Goal: Information Seeking & Learning: Learn about a topic

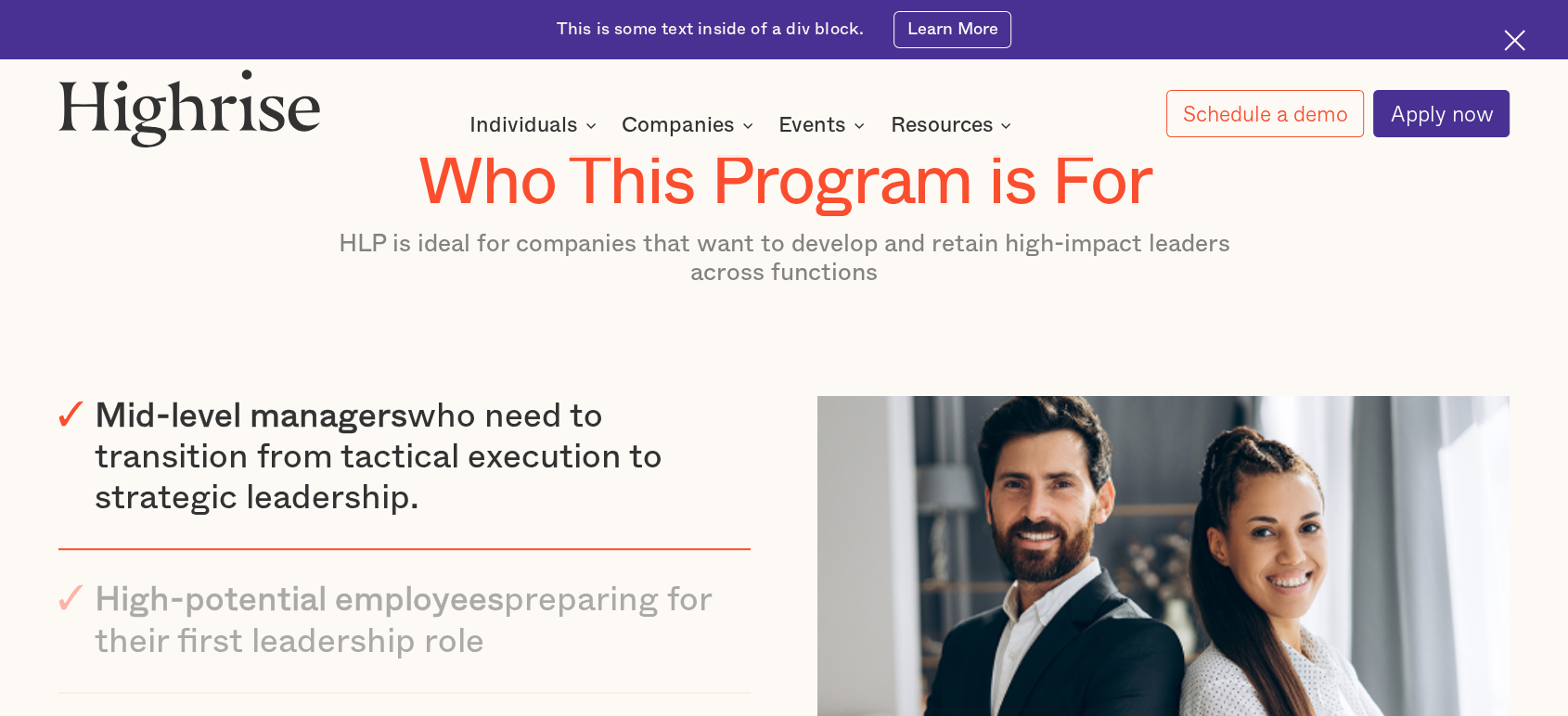
scroll to position [8095, 0]
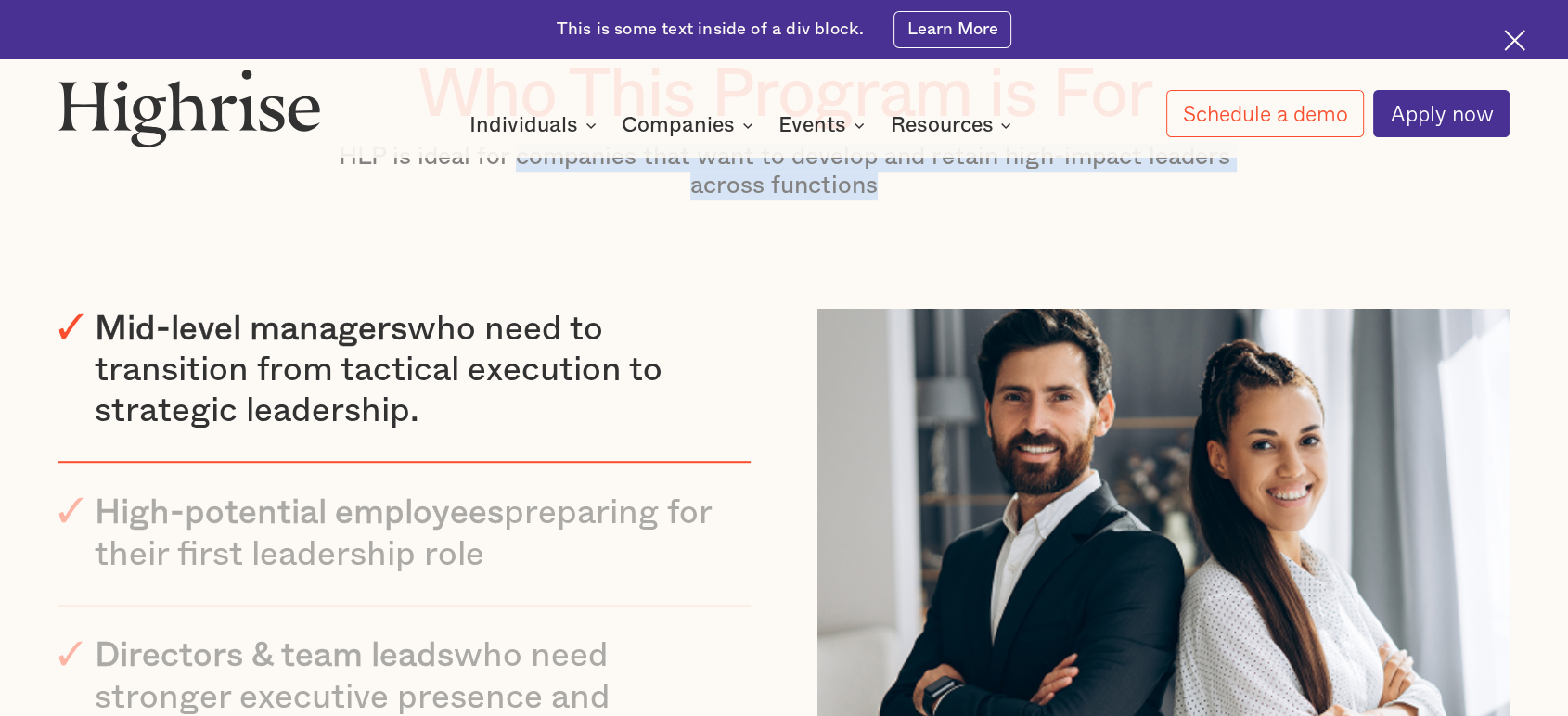
drag, startPoint x: 509, startPoint y: 220, endPoint x: 891, endPoint y: 286, distance: 387.7
click at [891, 286] on div "Who This Program is For HLP is ideal for companies that want to develop and ret…" at bounding box center [784, 502] width 1450 height 888
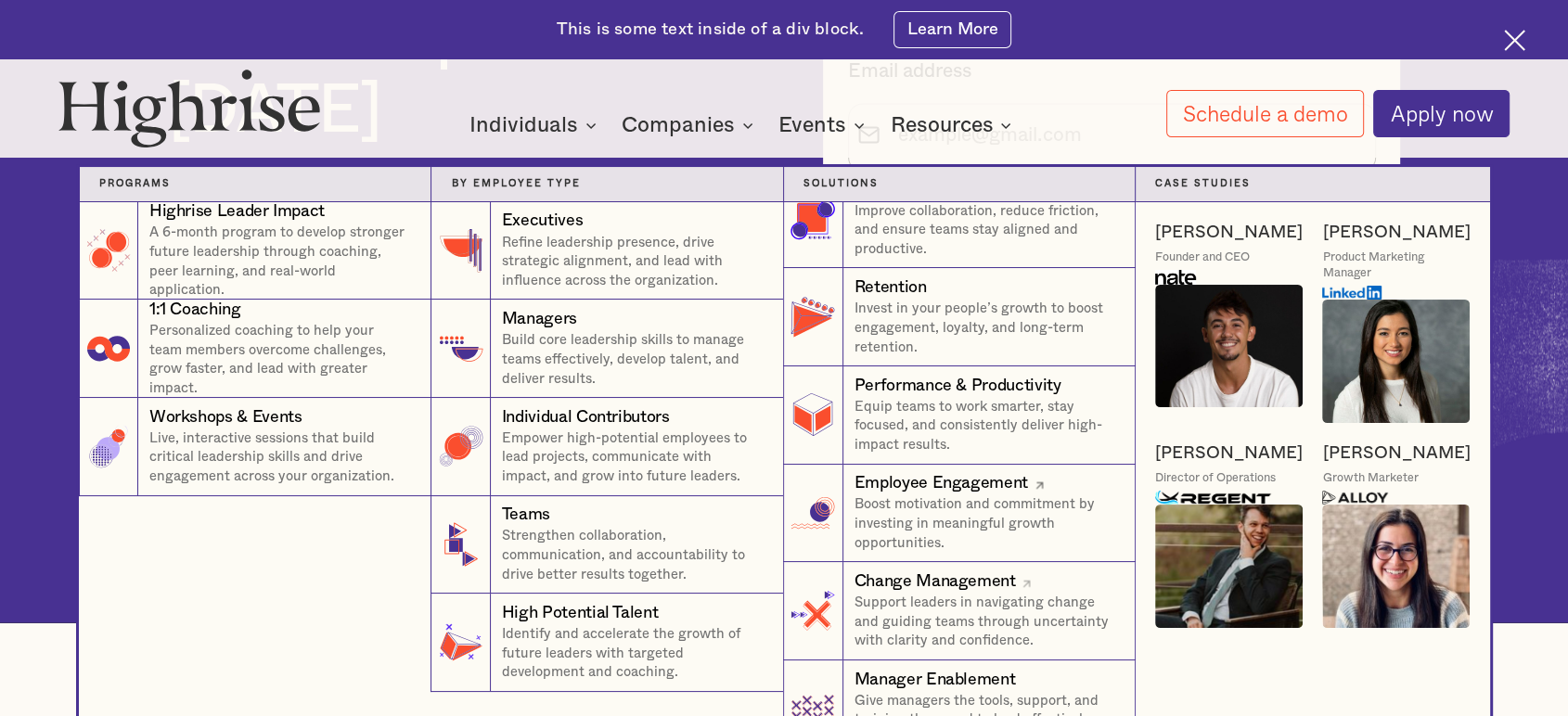
scroll to position [0, 0]
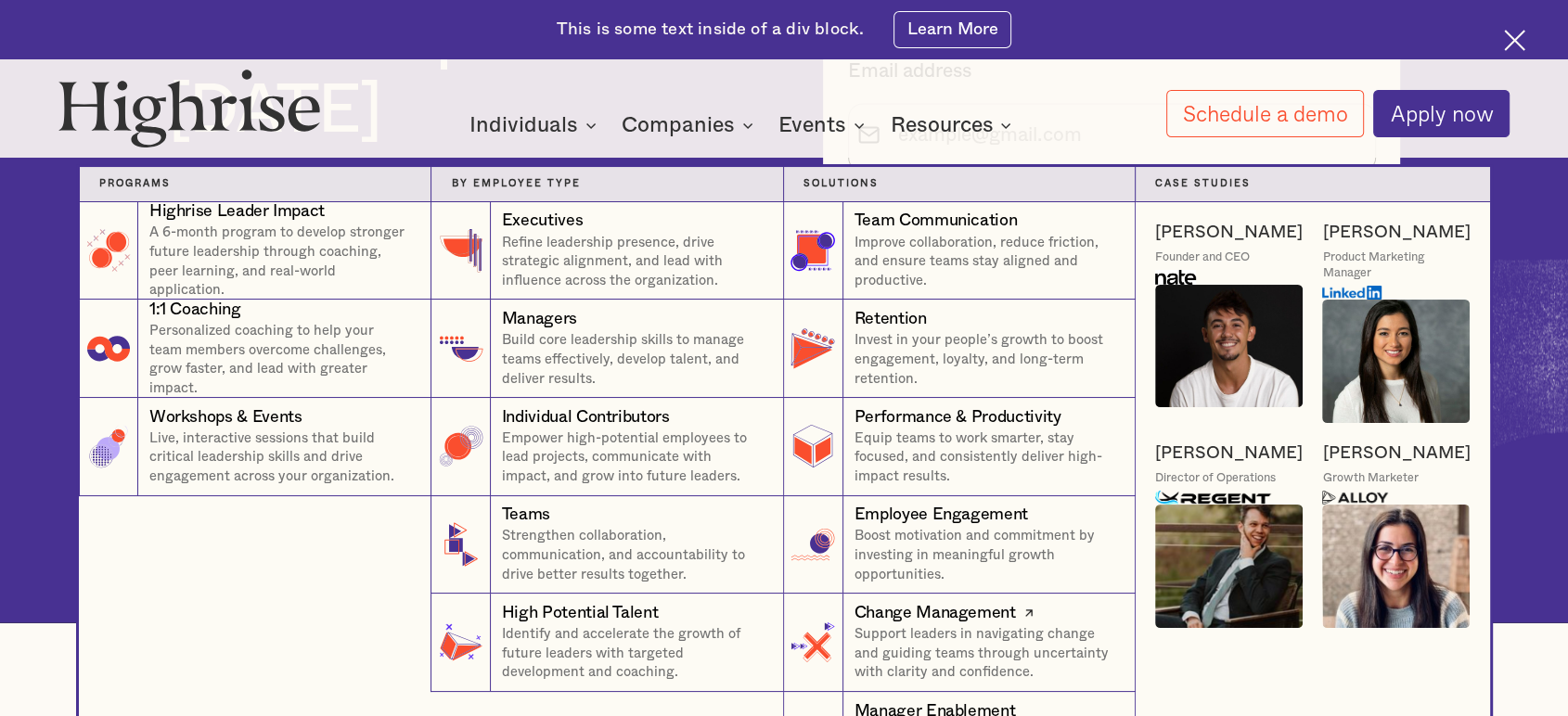
click at [958, 659] on p "Support leaders in navigating change and guiding teams through uncertainty with…" at bounding box center [985, 654] width 261 height 58
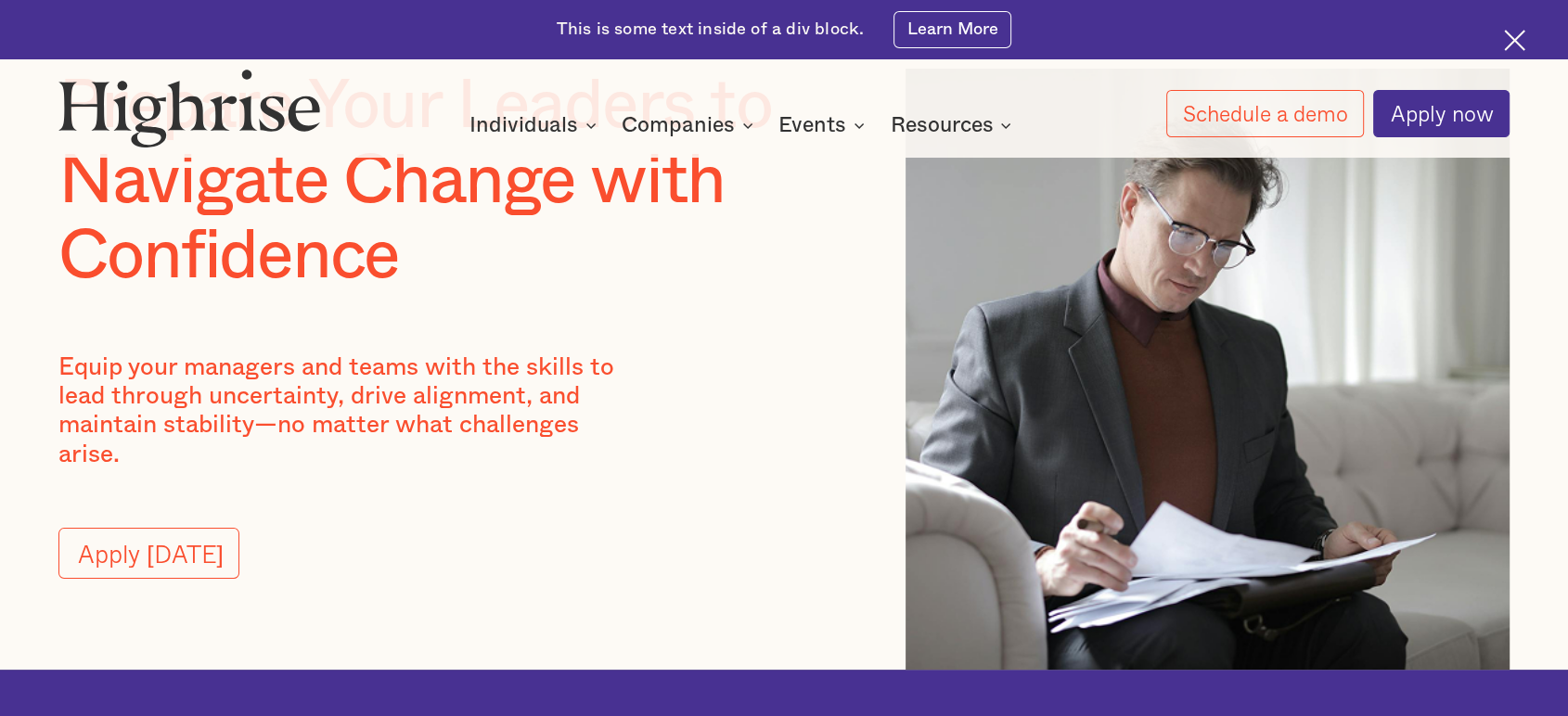
scroll to position [103, 0]
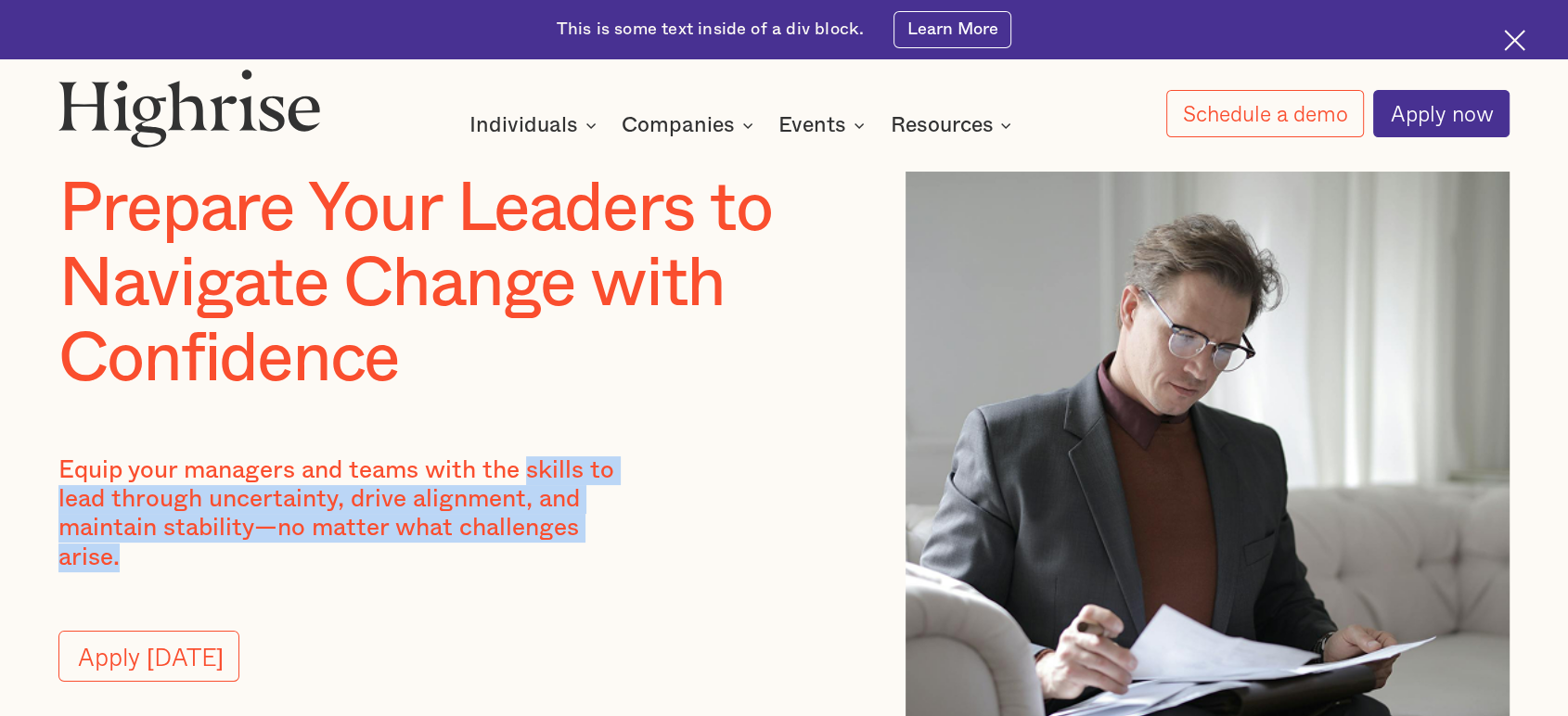
drag, startPoint x: 529, startPoint y: 478, endPoint x: 672, endPoint y: 553, distance: 161.5
click at [672, 553] on div "Prepare Your Leaders to Navigate Change with Confidence Equip your managers and…" at bounding box center [443, 472] width 769 height 601
copy p "skills to lead through uncertainty, drive alignment, and maintain stability—no …"
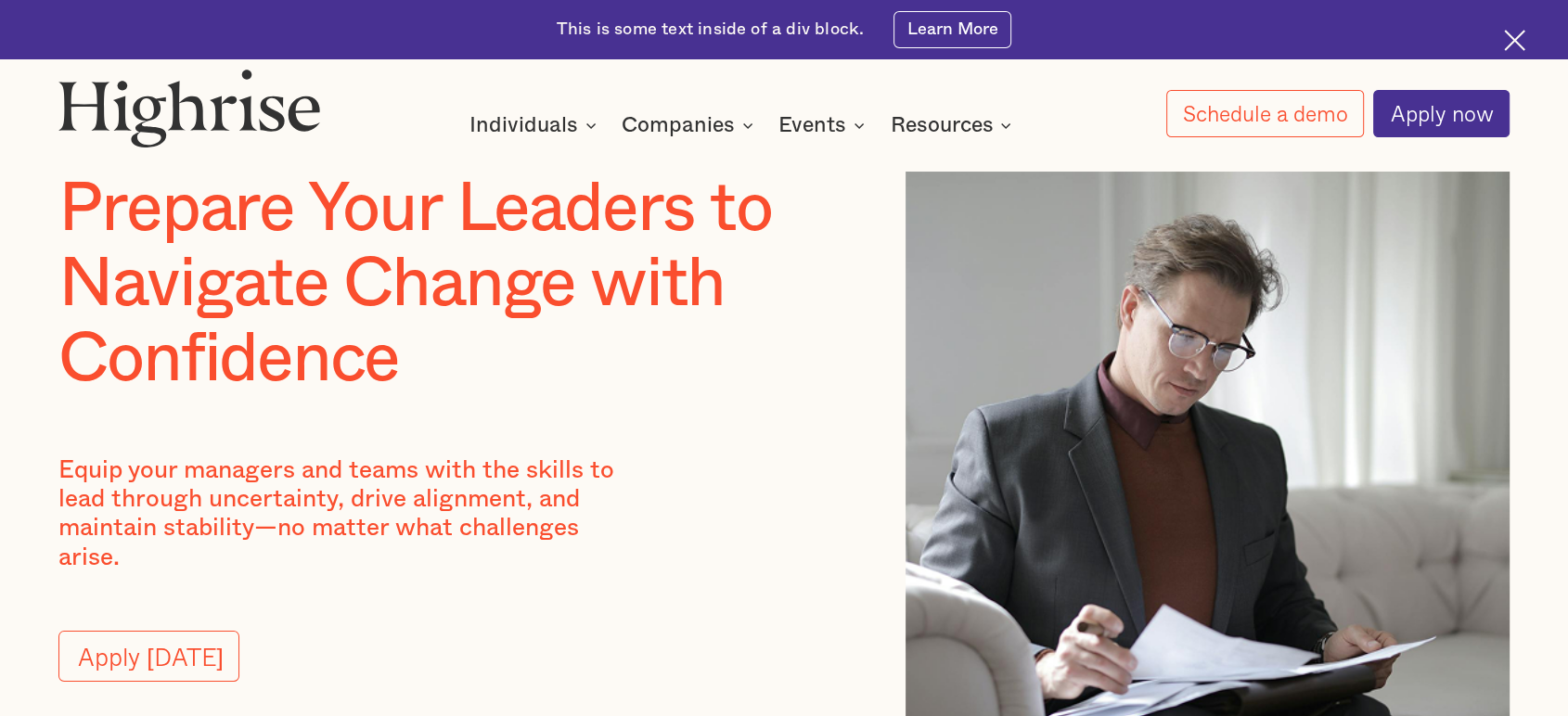
click at [72, 213] on h1 "Prepare Your Leaders to Navigate Change with Confidence" at bounding box center [443, 284] width 769 height 226
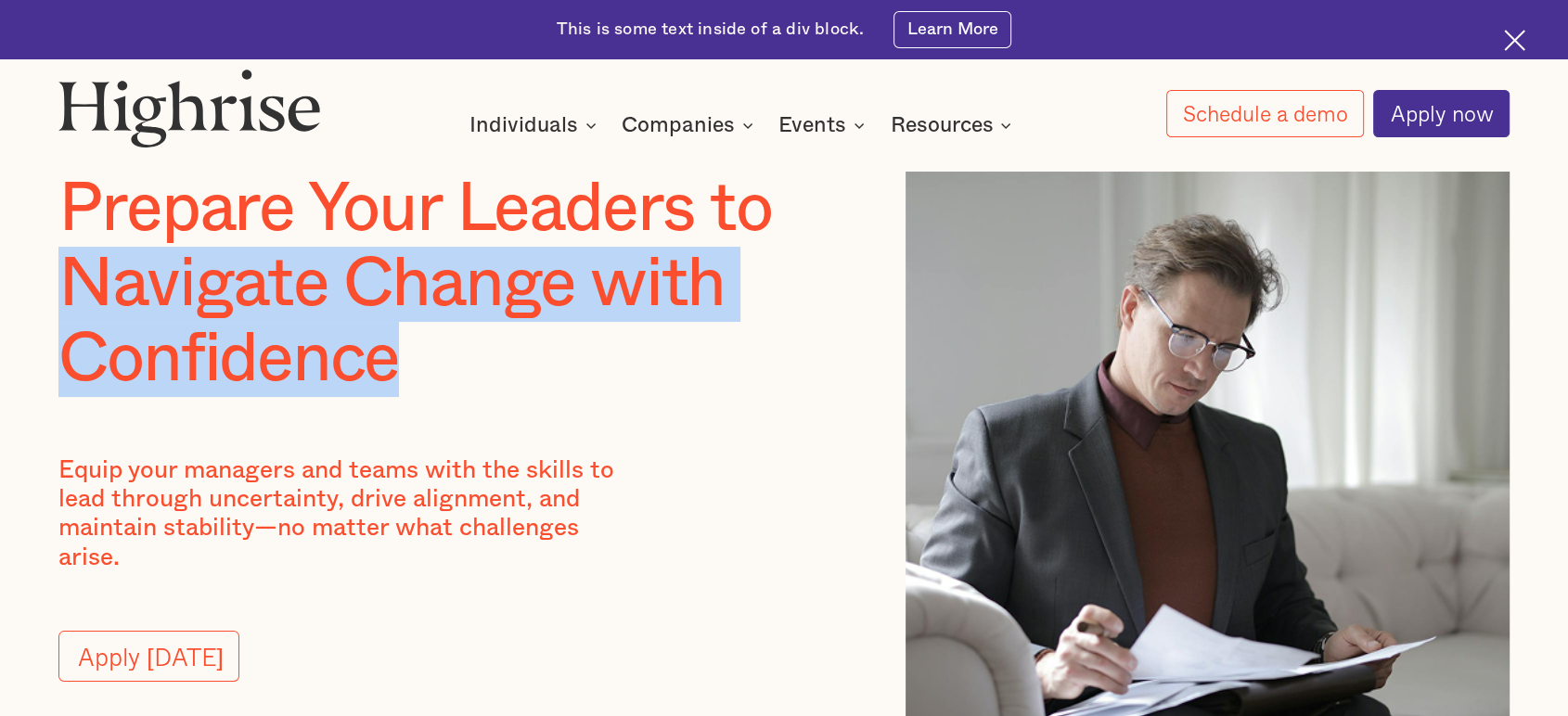
drag, startPoint x: 74, startPoint y: 283, endPoint x: 422, endPoint y: 384, distance: 362.4
click at [422, 384] on h1 "Prepare Your Leaders to Navigate Change with Confidence" at bounding box center [443, 284] width 769 height 226
copy h1 "Navigate Change with Confidence"
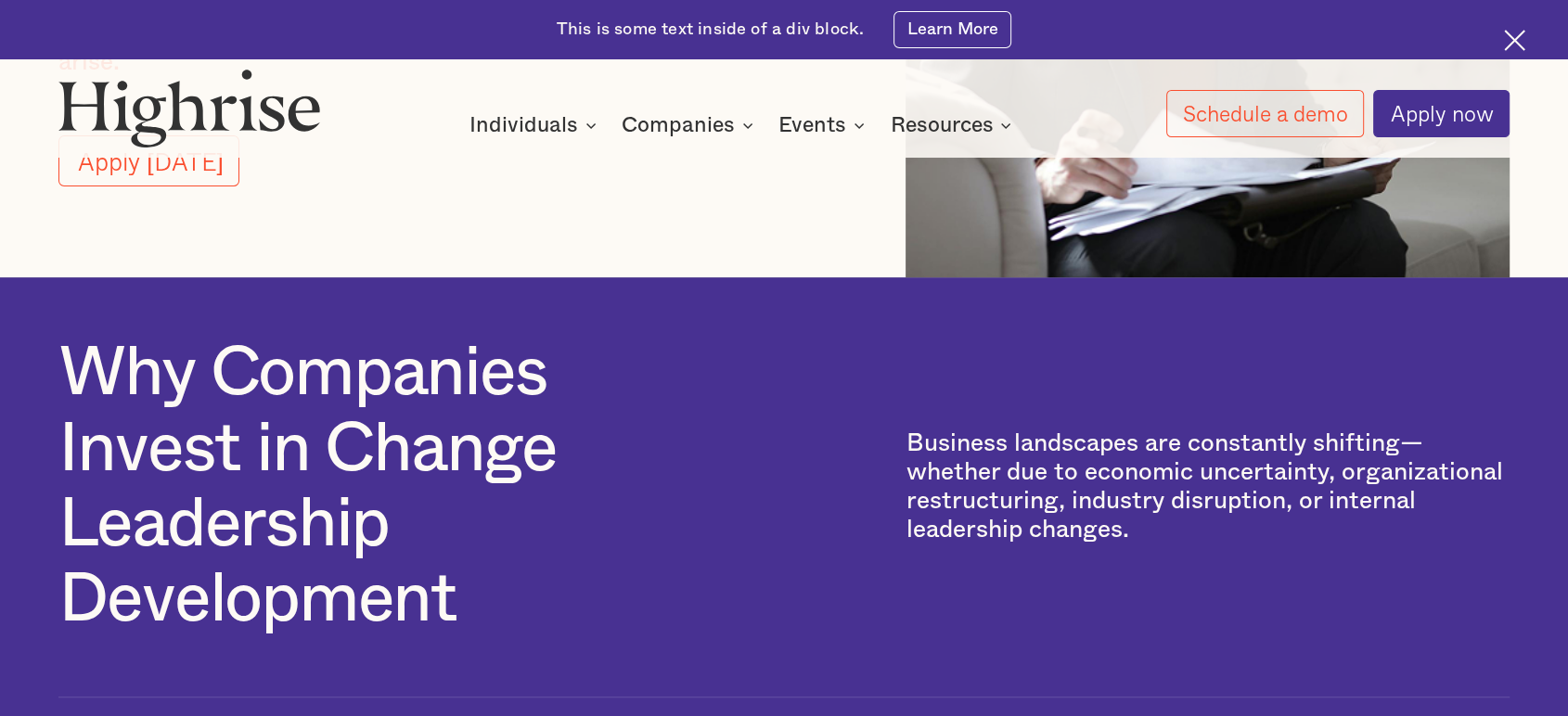
scroll to position [618, 0]
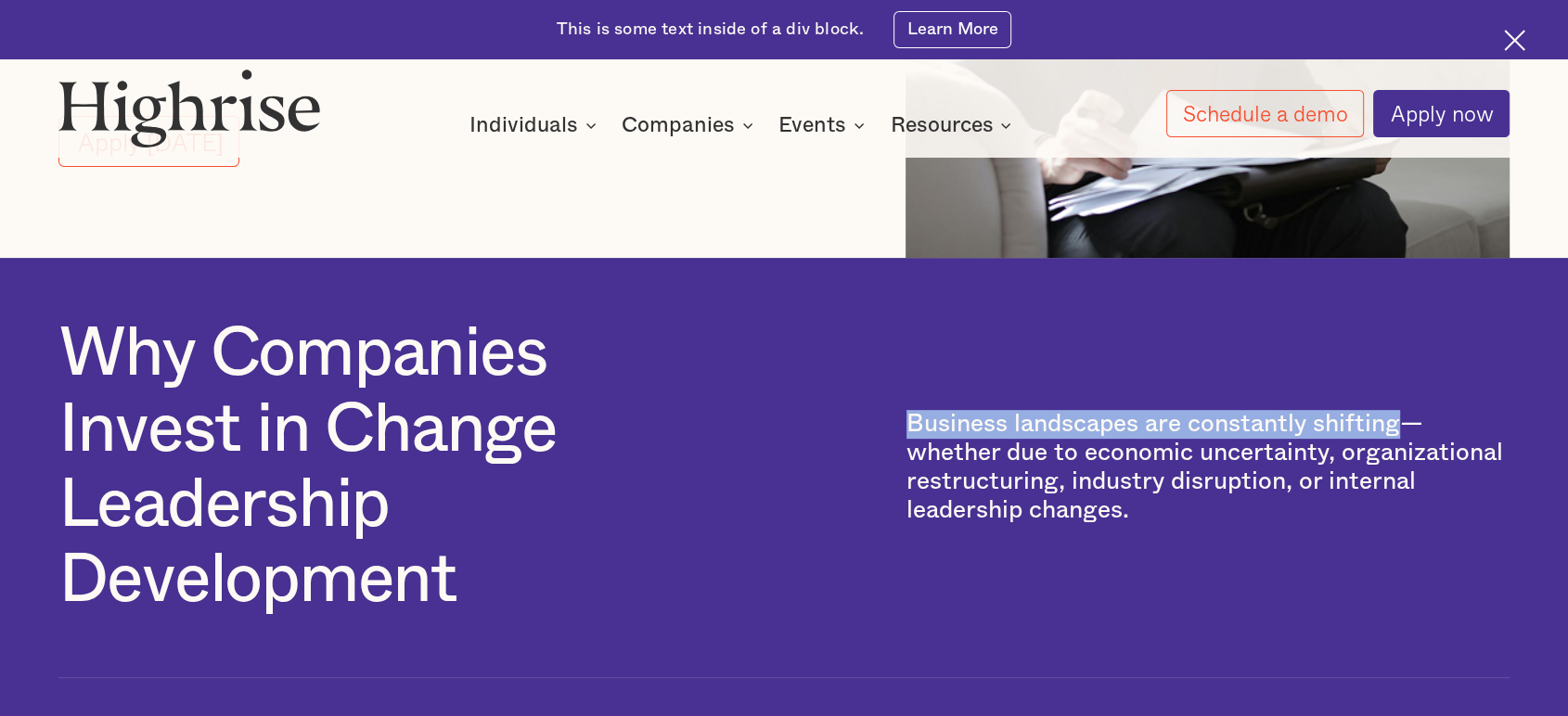
drag, startPoint x: 902, startPoint y: 428, endPoint x: 1395, endPoint y: 441, distance: 493.2
click at [1395, 441] on p "Business landscapes are constantly shifting—whether due to economic uncertainty…" at bounding box center [1207, 468] width 603 height 116
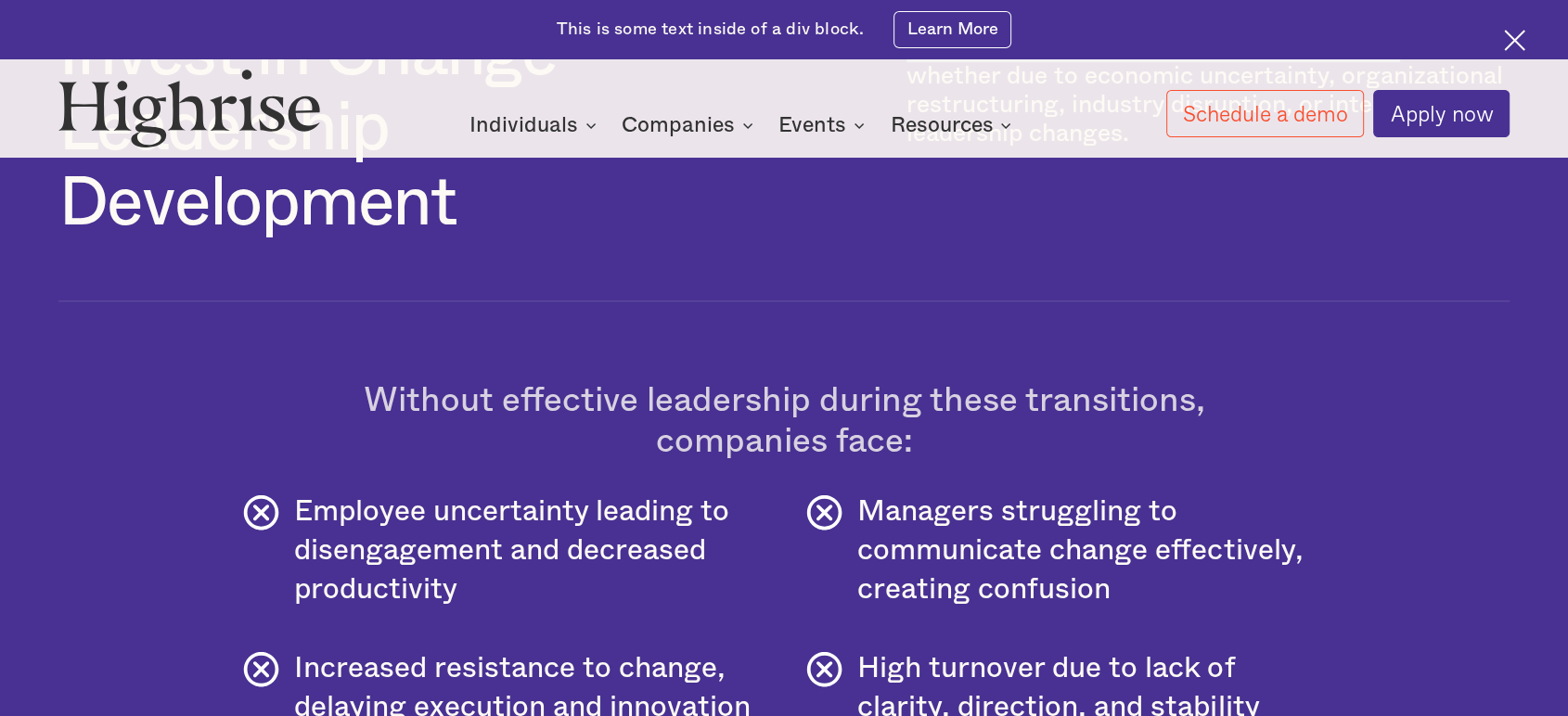
scroll to position [1031, 0]
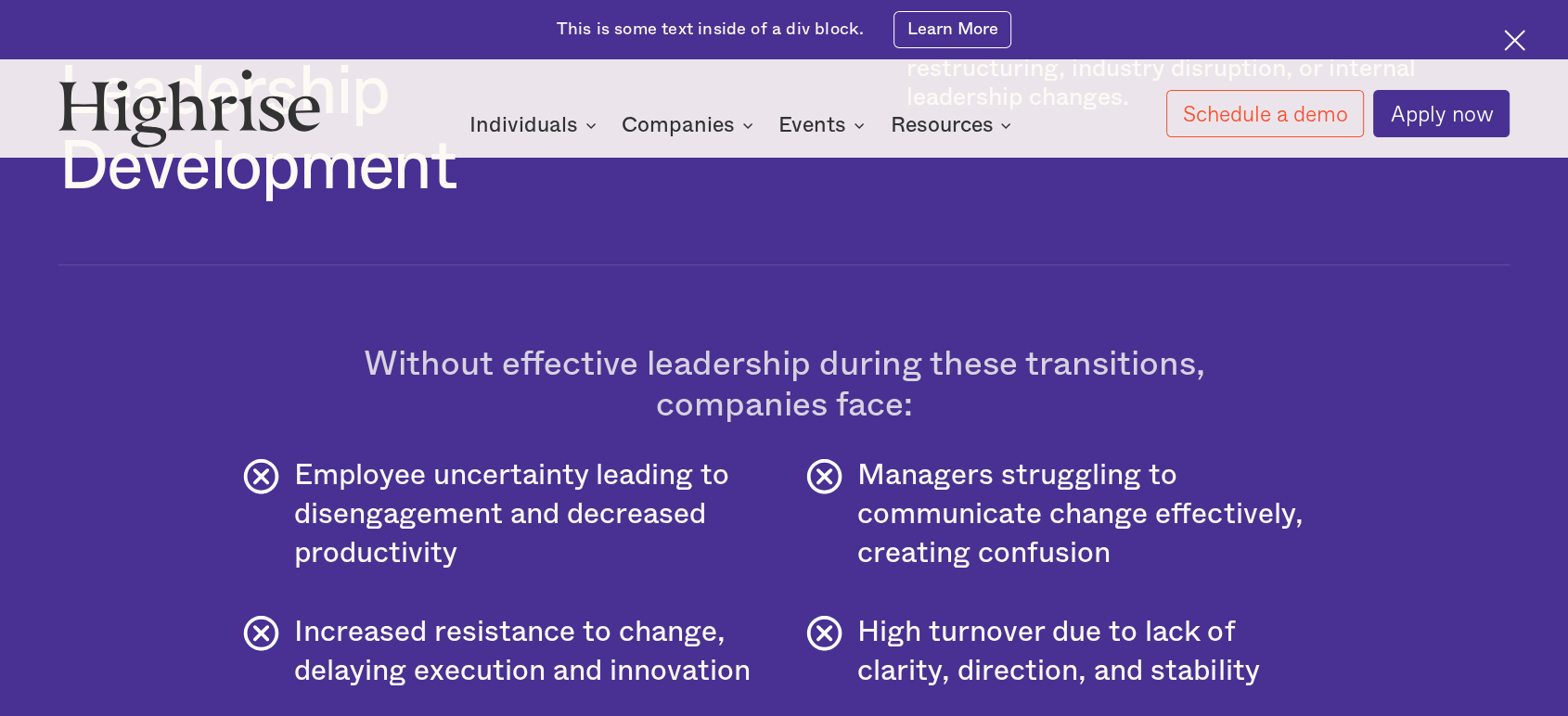
copy p "Business landscapes are constantly shifting"
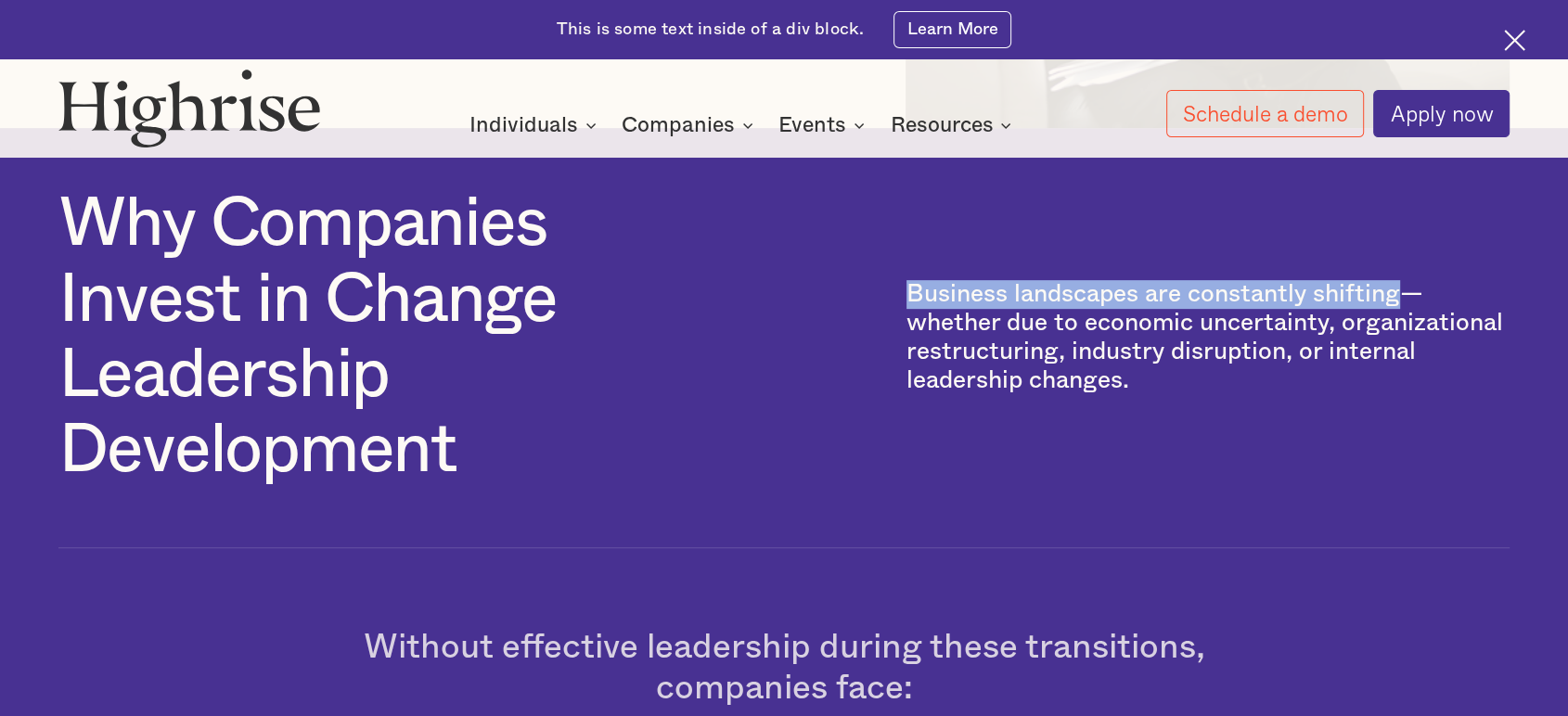
scroll to position [721, 0]
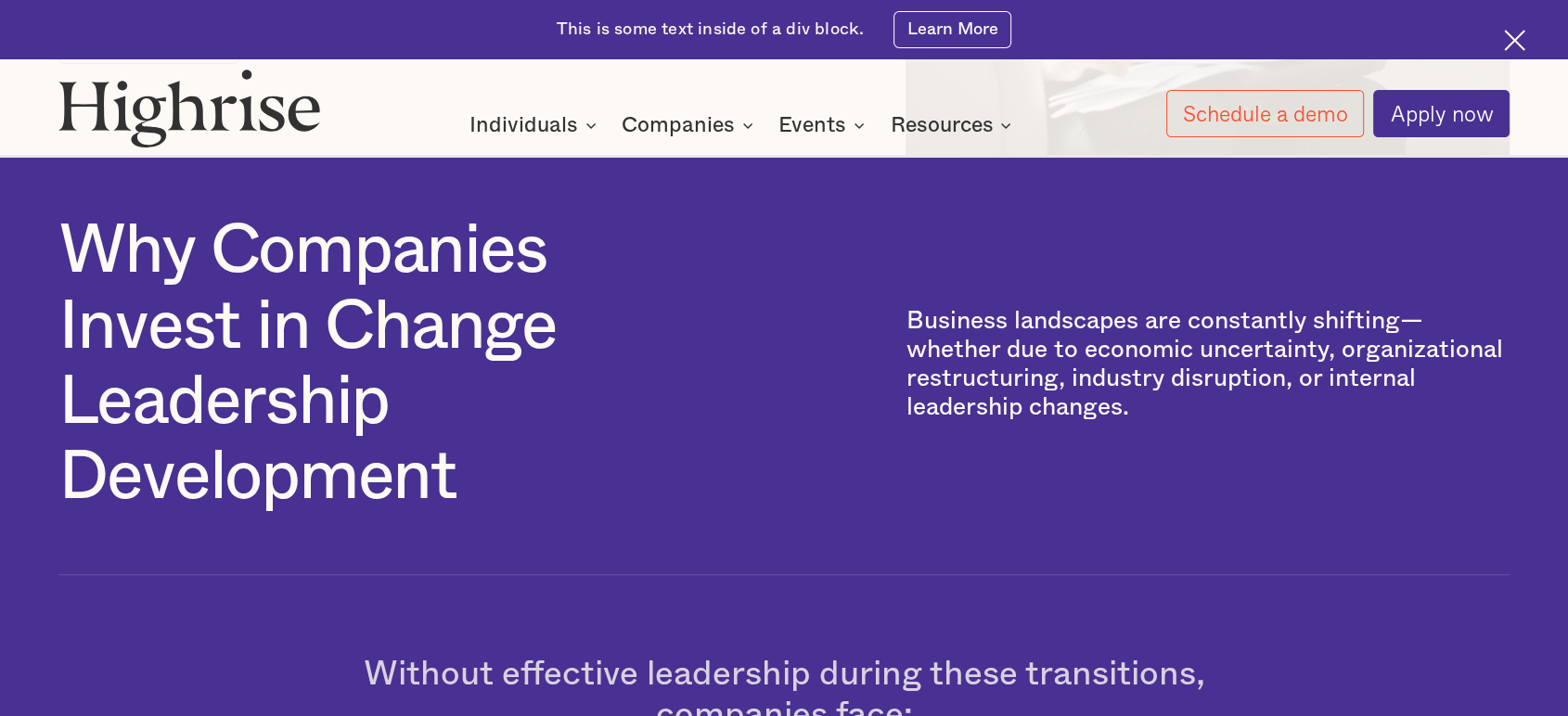
click at [1232, 375] on p "Business landscapes are constantly shifting—whether due to economic uncertainty…" at bounding box center [1207, 365] width 603 height 116
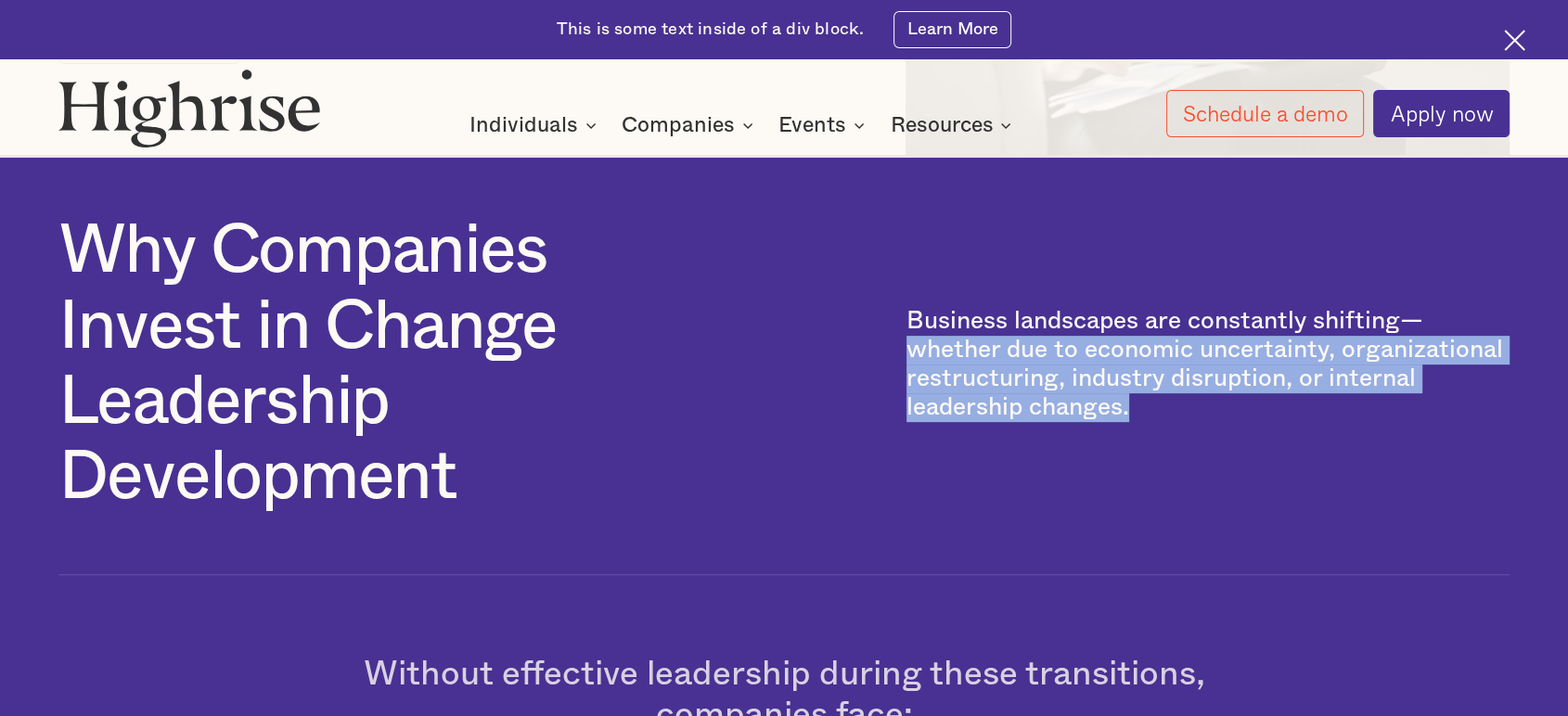
drag, startPoint x: 903, startPoint y: 358, endPoint x: 1214, endPoint y: 420, distance: 317.1
click at [1214, 420] on p "Business landscapes are constantly shifting—whether due to economic uncertainty…" at bounding box center [1207, 365] width 603 height 116
copy p "whether due to economic uncertainty, organizational restructuring, industry dis…"
